Goal: Task Accomplishment & Management: Complete application form

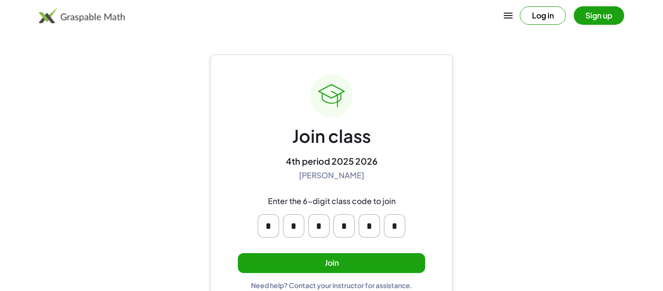
scroll to position [18, 0]
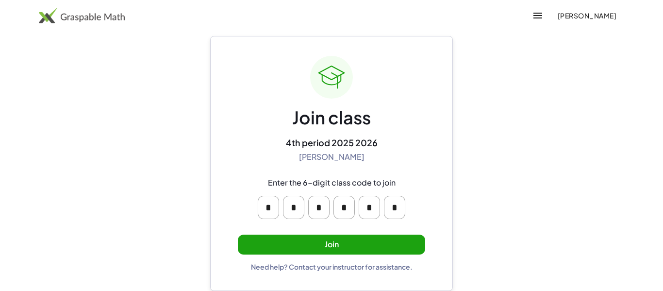
click at [395, 208] on input "*" at bounding box center [394, 207] width 21 height 23
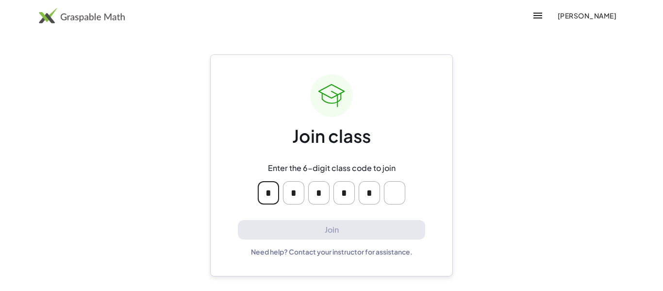
type input "*"
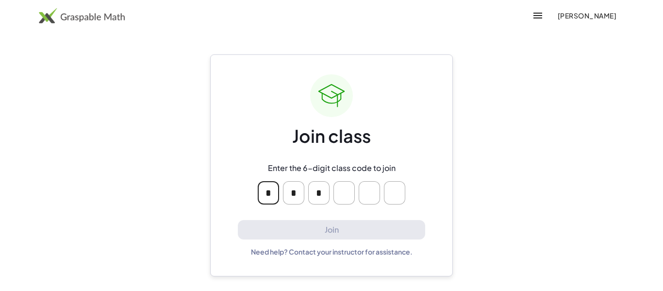
type input "*"
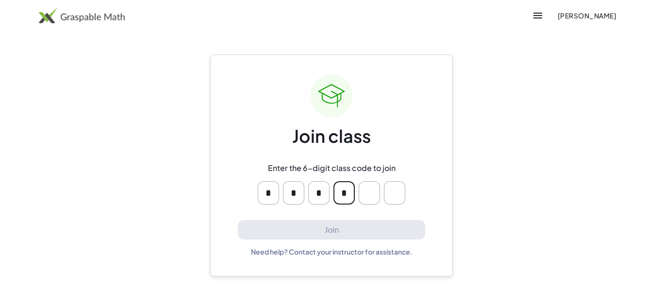
type input "*"
click at [577, 17] on span "[PERSON_NAME]" at bounding box center [586, 15] width 59 height 9
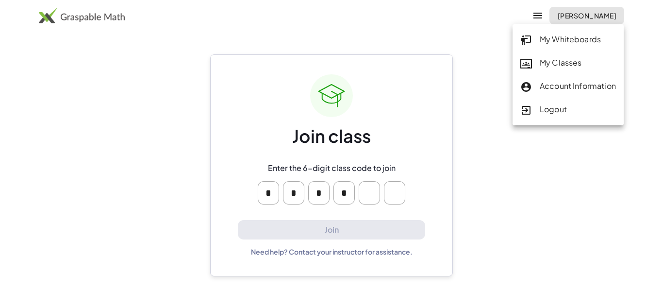
click at [469, 103] on main "Join class Enter the 6-digit class code to join * * * * Join Need help? Contact…" at bounding box center [331, 145] width 663 height 291
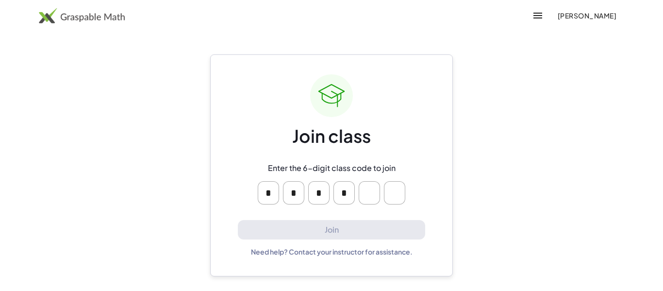
click at [369, 189] on input "Please enter OTP character 5" at bounding box center [369, 192] width 21 height 23
click at [98, 18] on img at bounding box center [82, 16] width 86 height 16
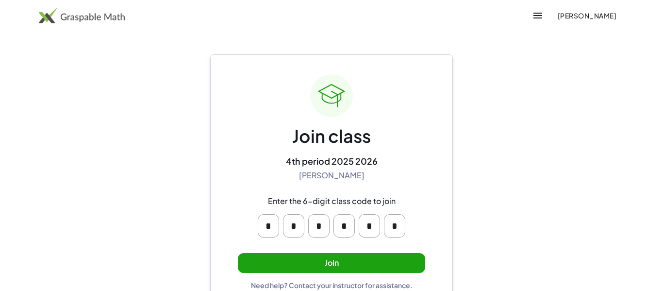
scroll to position [18, 0]
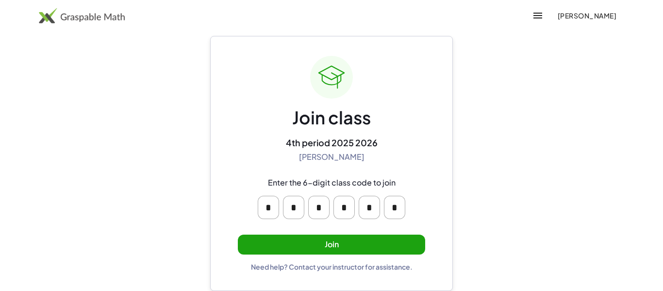
click at [397, 207] on input "*" at bounding box center [394, 207] width 21 height 23
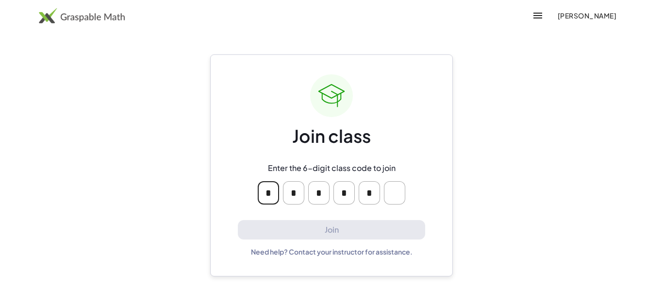
type input "*"
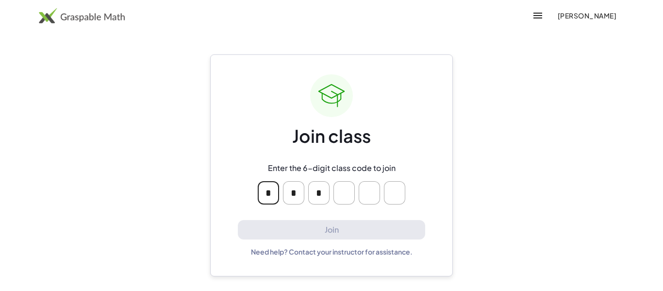
type input "*"
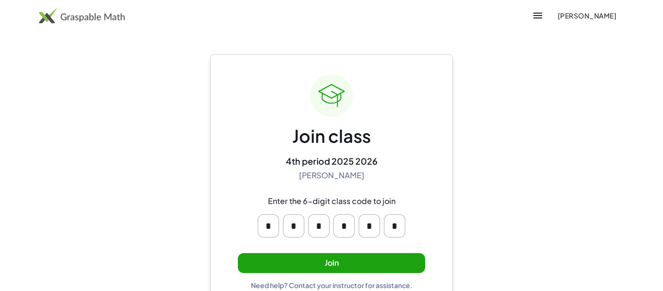
scroll to position [18, 0]
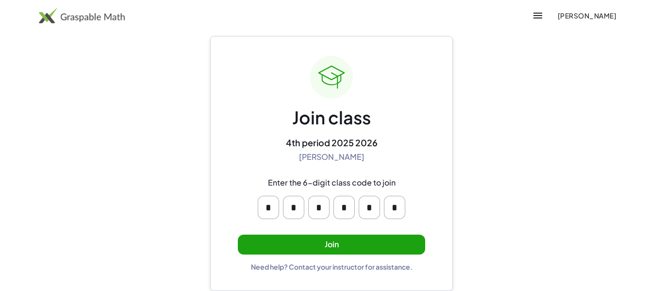
click at [347, 244] on button "Join" at bounding box center [331, 244] width 187 height 20
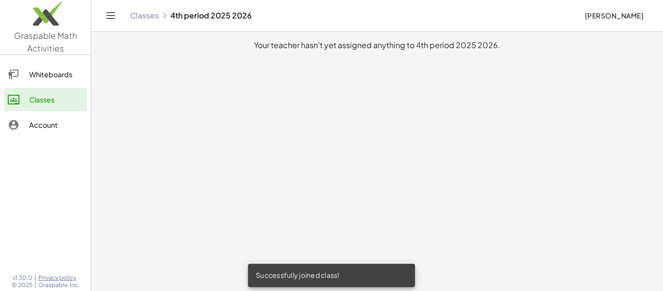
click at [49, 120] on div "Account" at bounding box center [56, 125] width 54 height 12
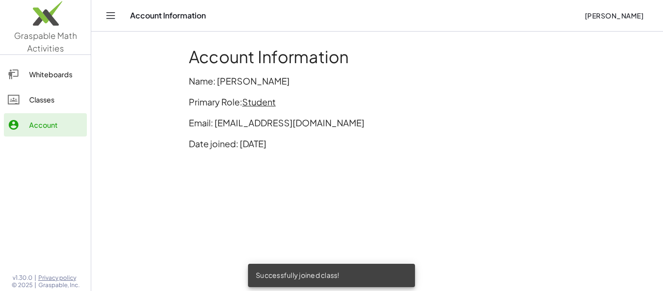
click at [59, 72] on div "Whiteboards" at bounding box center [56, 74] width 54 height 12
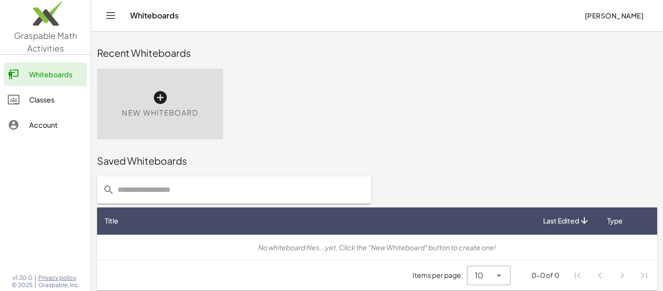
scroll to position [5, 0]
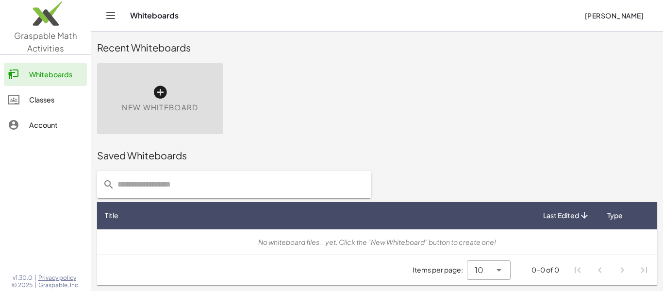
click at [42, 121] on div "Account" at bounding box center [56, 125] width 54 height 12
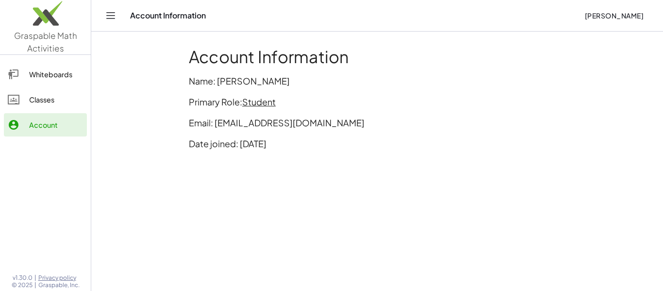
click at [36, 106] on link "Classes" at bounding box center [45, 99] width 83 height 23
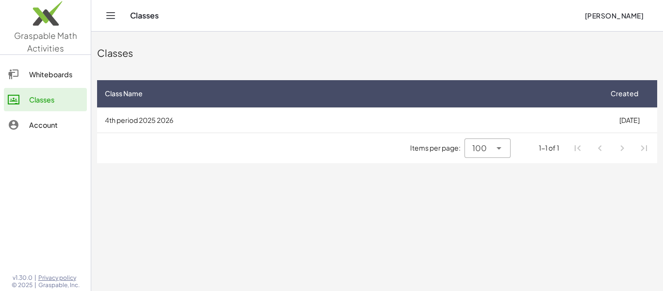
click at [46, 121] on div "Account" at bounding box center [56, 125] width 54 height 12
